Goal: Check status

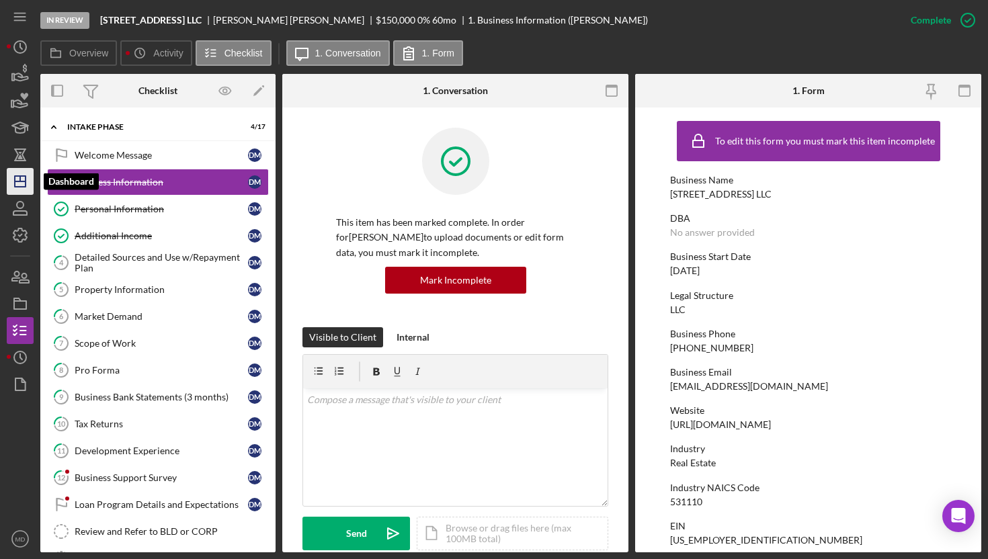
click at [15, 188] on icon "Icon/Dashboard" at bounding box center [20, 182] width 34 height 34
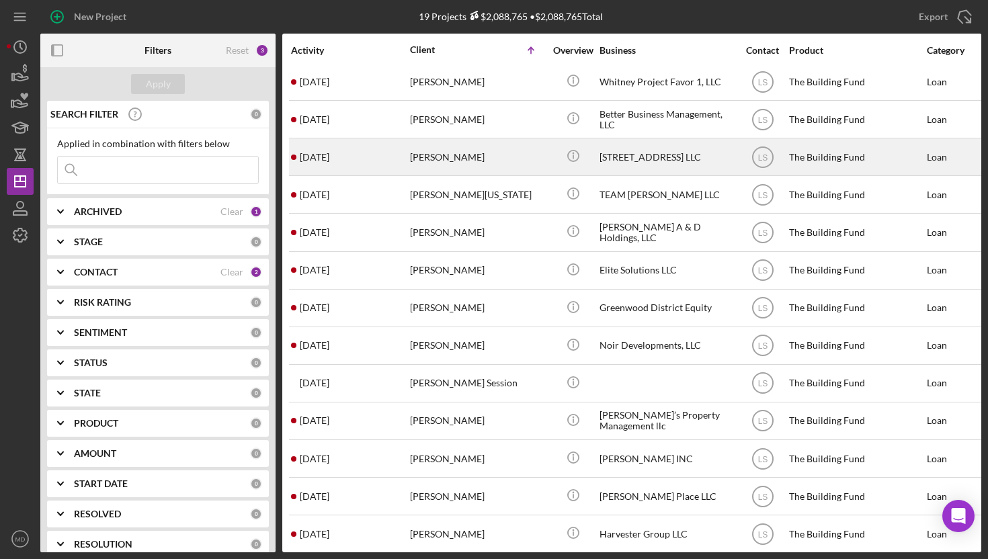
scroll to position [232, 0]
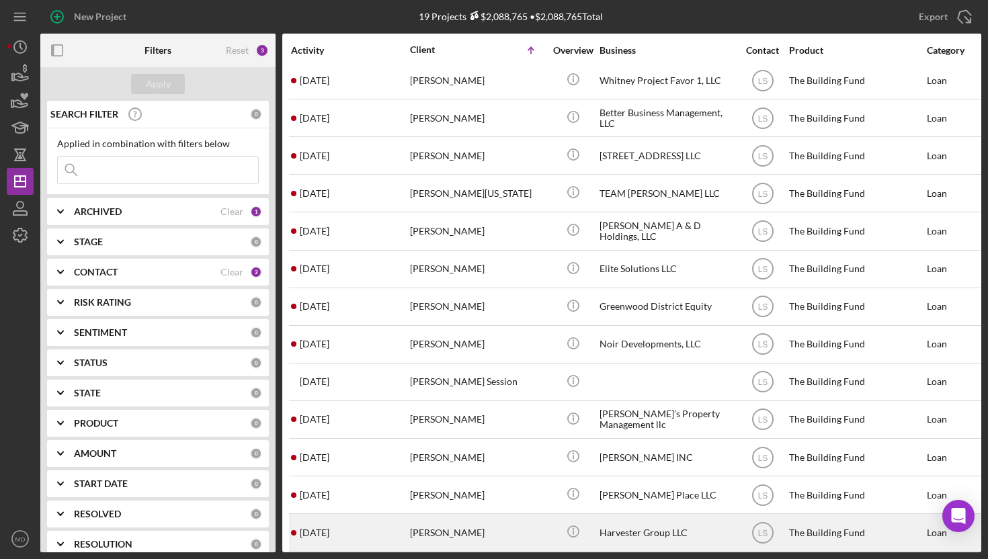
click at [329, 528] on time "[DATE]" at bounding box center [315, 533] width 30 height 11
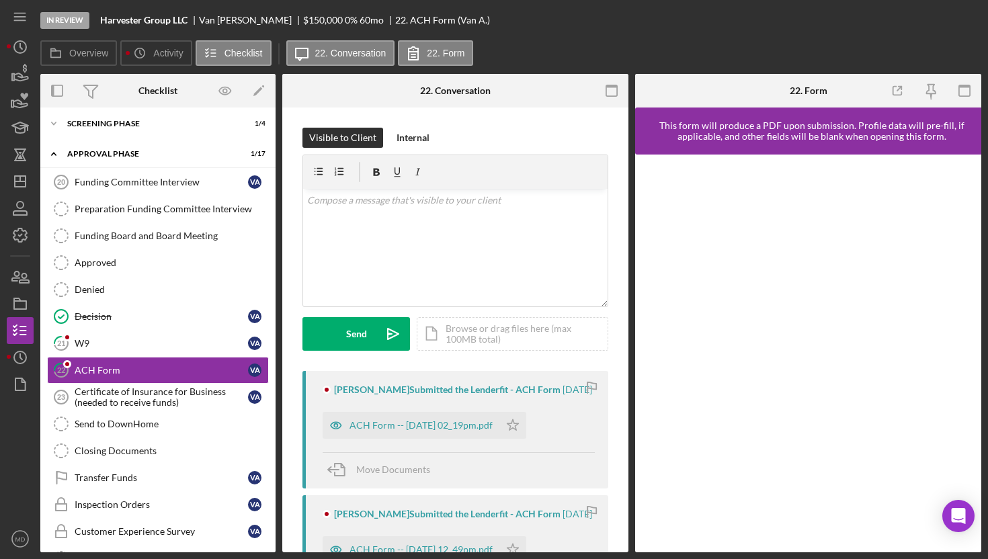
scroll to position [103, 0]
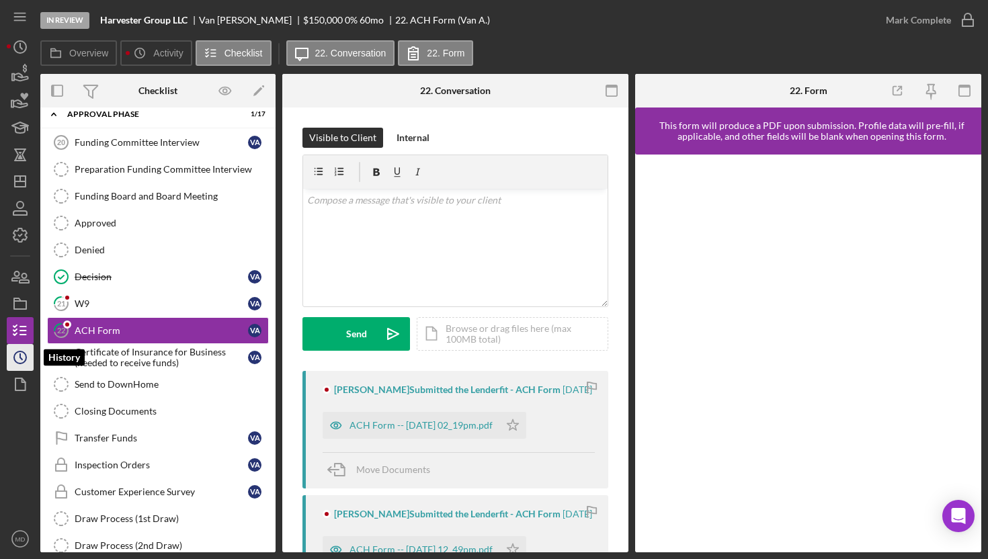
click at [19, 358] on icon "Icon/History" at bounding box center [20, 358] width 34 height 34
